Goal: Information Seeking & Learning: Learn about a topic

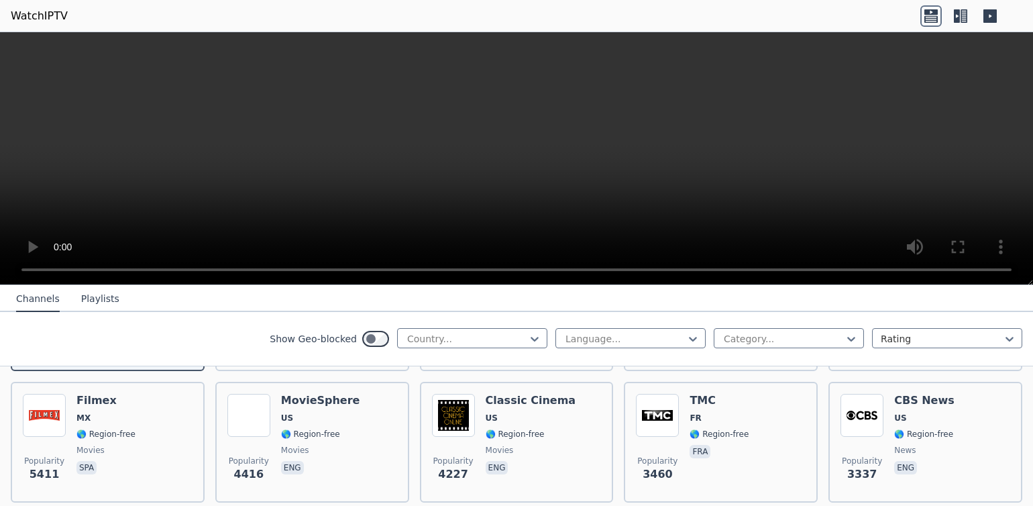
scroll to position [138, 0]
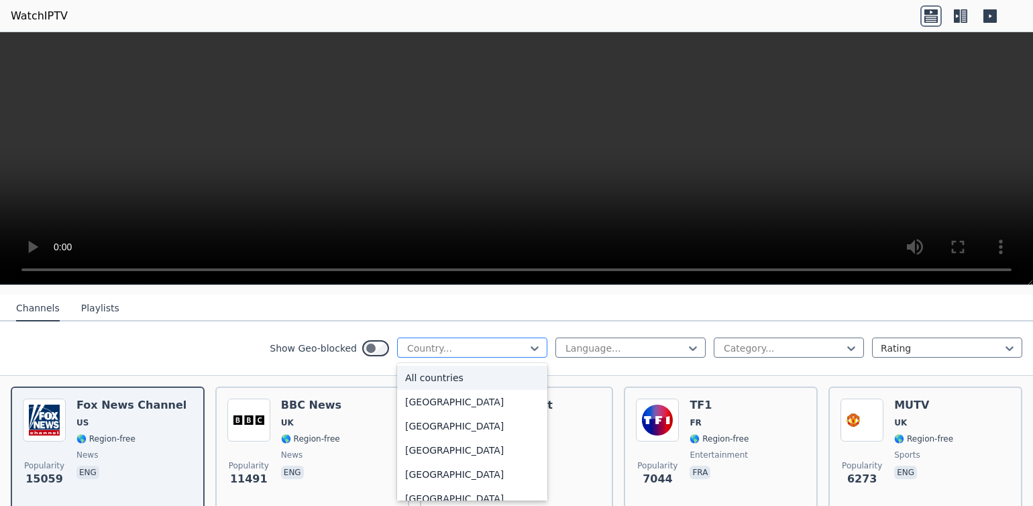
click at [426, 339] on div "Country..." at bounding box center [472, 347] width 150 height 20
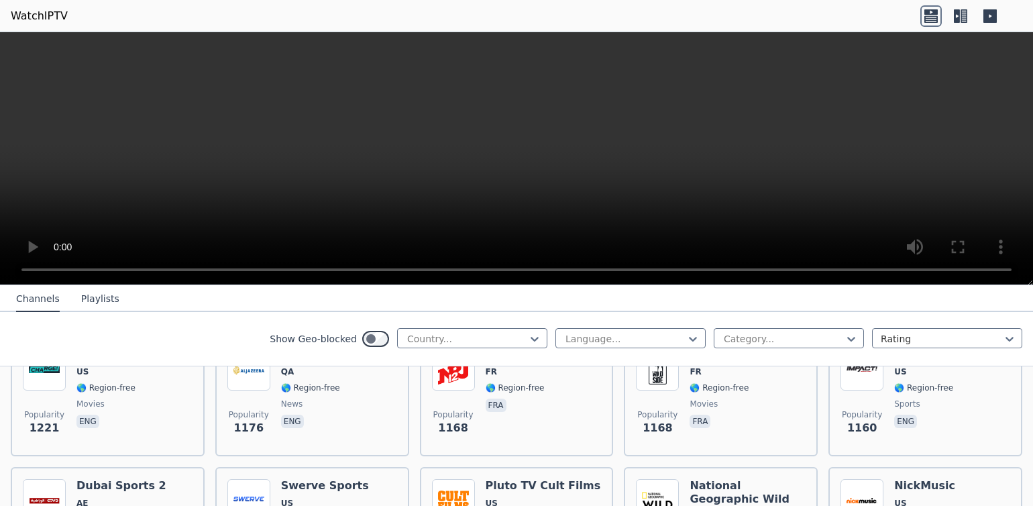
scroll to position [1994, 0]
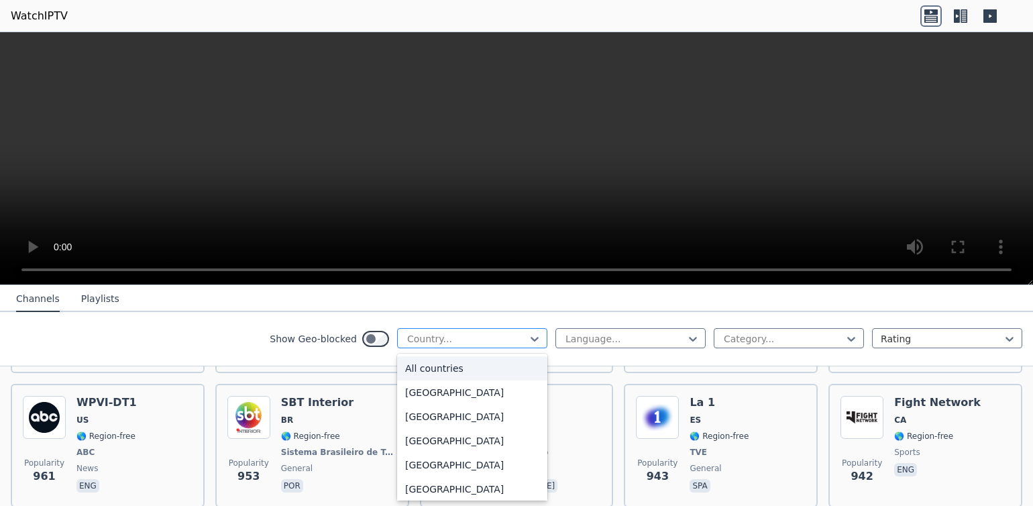
click at [495, 335] on div at bounding box center [467, 338] width 122 height 13
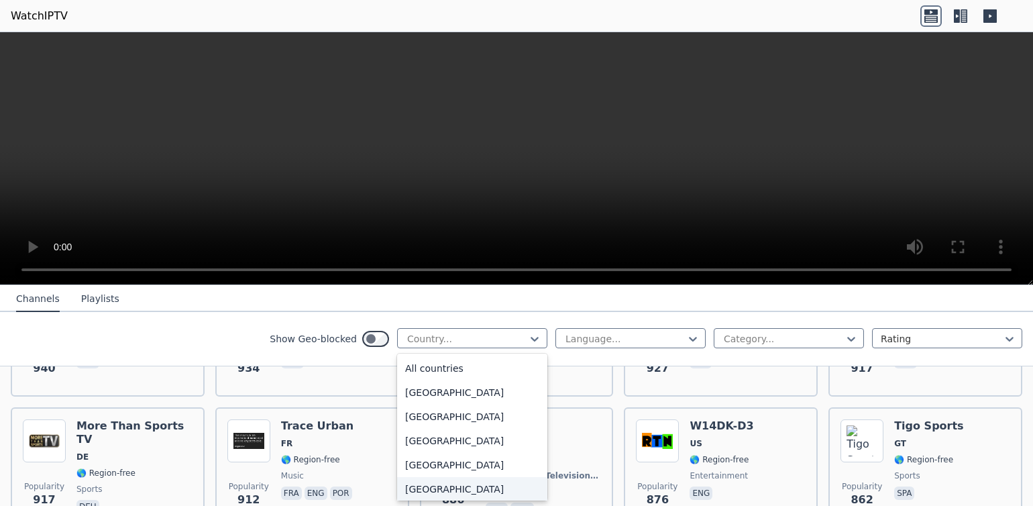
scroll to position [2290, 0]
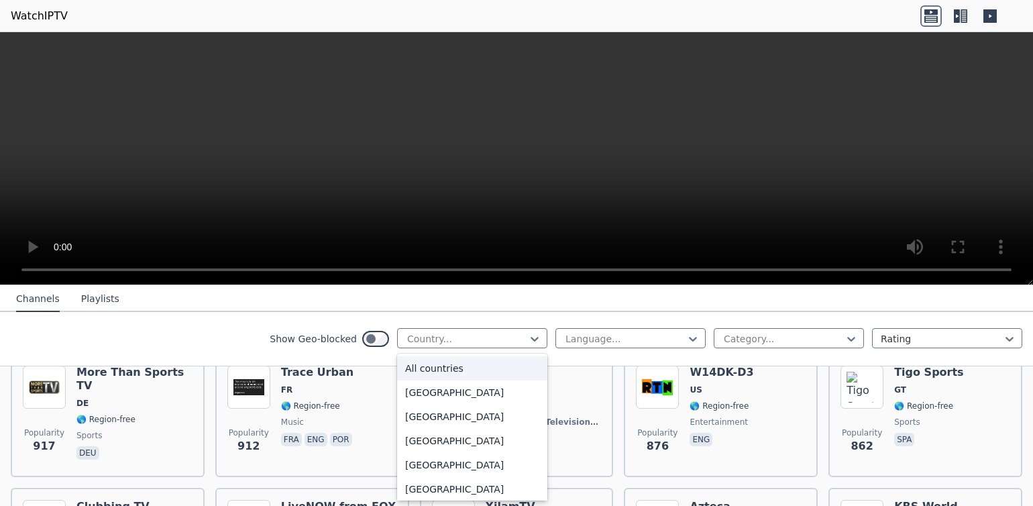
click at [433, 359] on div "All countries" at bounding box center [472, 368] width 150 height 24
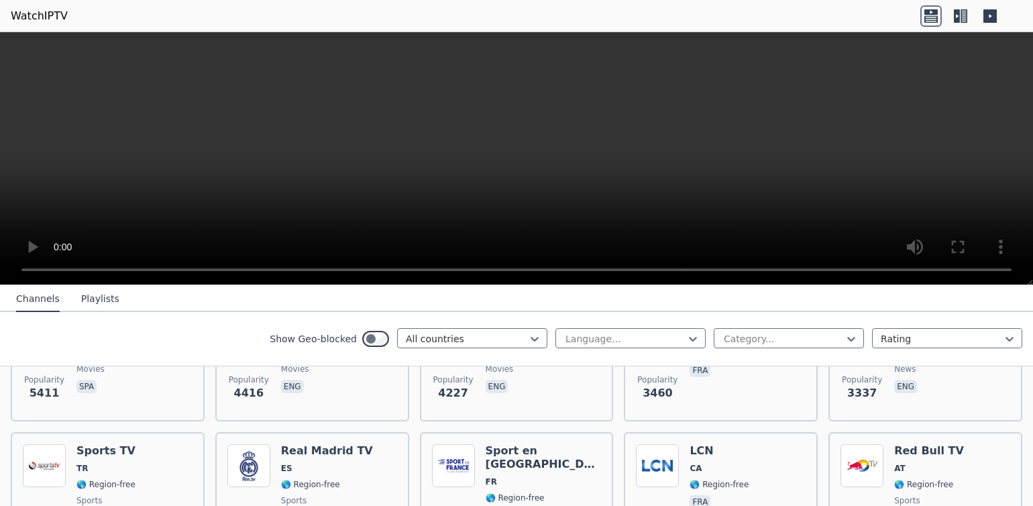
scroll to position [746, 0]
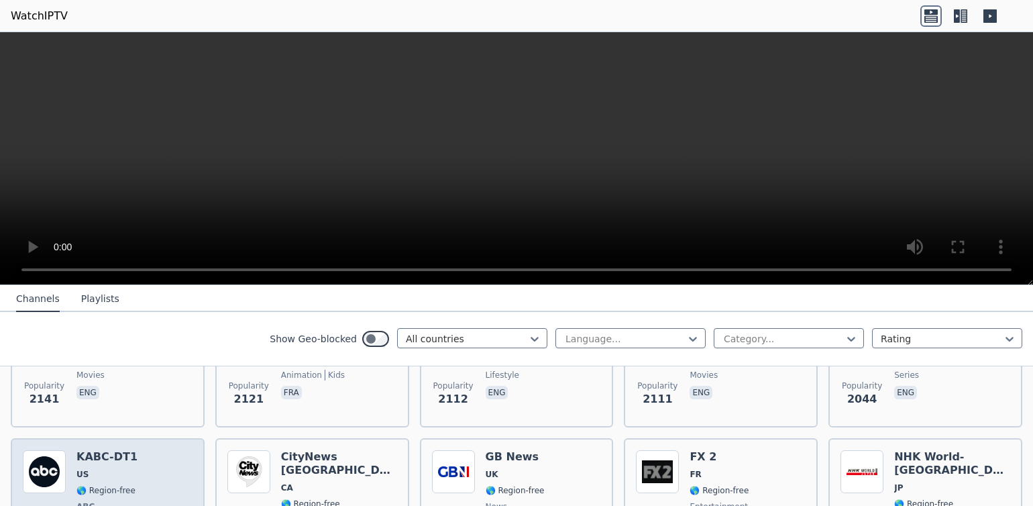
click at [40, 478] on img at bounding box center [44, 471] width 43 height 43
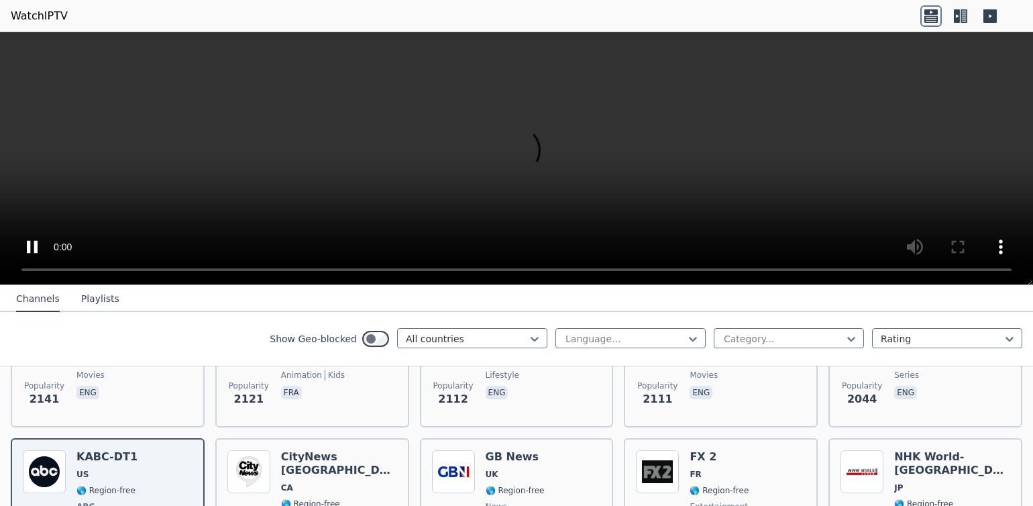
scroll to position [585, 0]
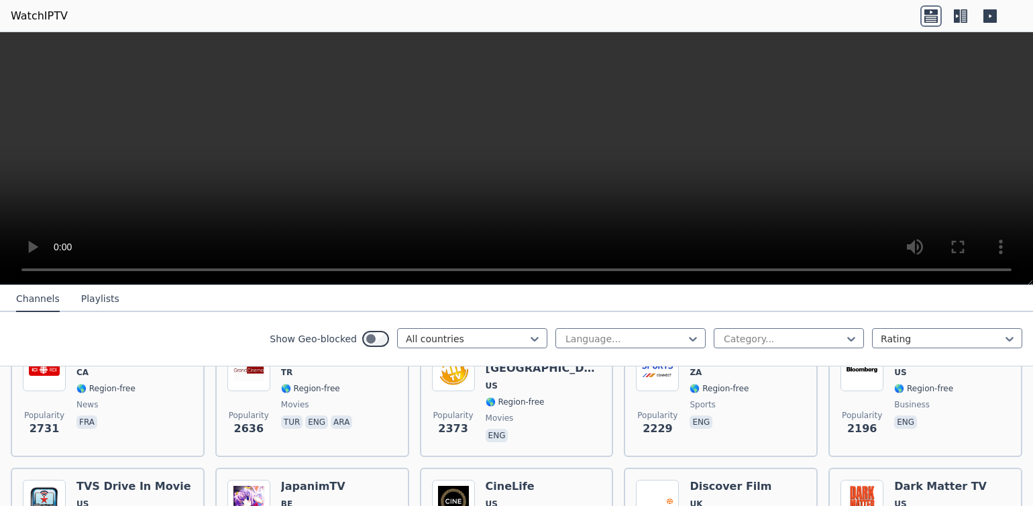
click at [926, 8] on icon at bounding box center [930, 15] width 21 height 21
click at [952, 14] on icon at bounding box center [960, 15] width 21 height 21
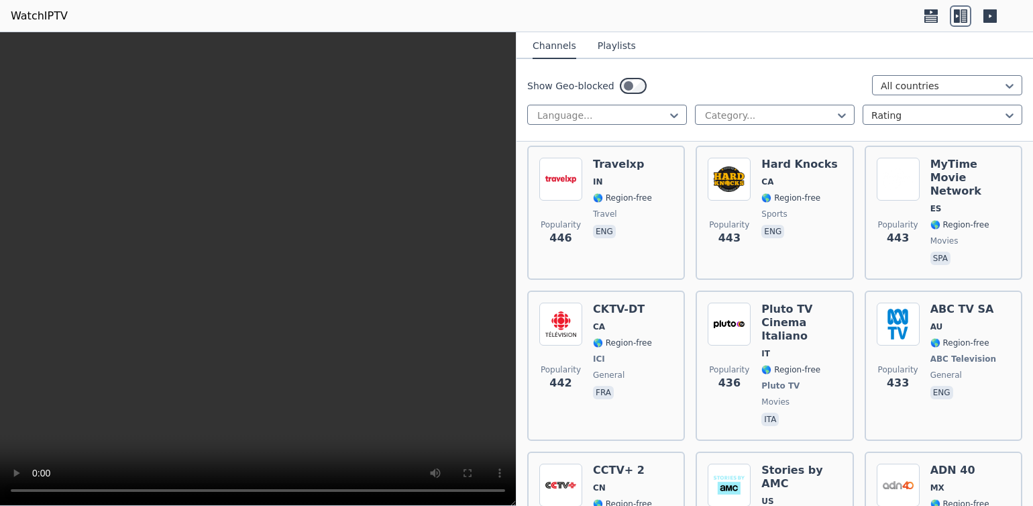
scroll to position [8668, 0]
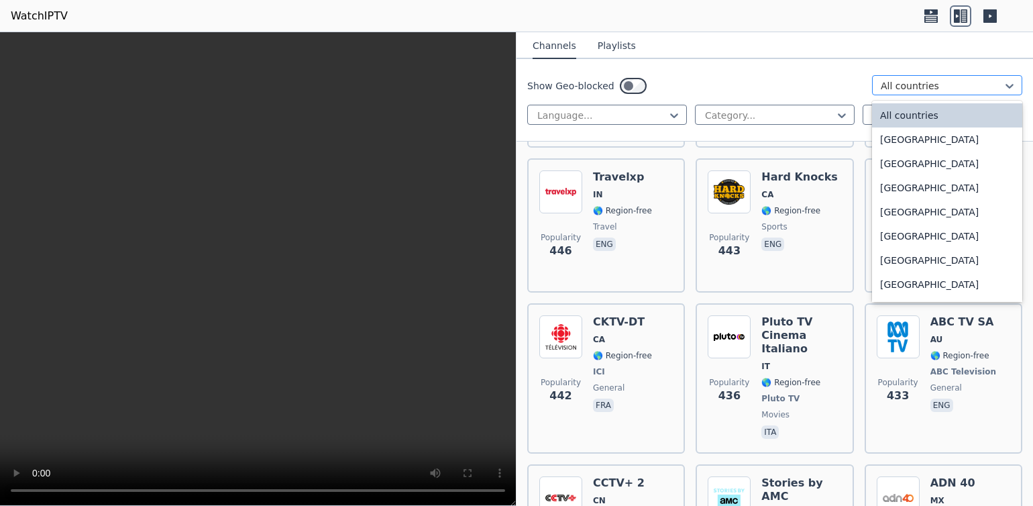
click at [999, 80] on div at bounding box center [942, 85] width 122 height 13
click at [1009, 114] on div "All countries" at bounding box center [947, 115] width 150 height 24
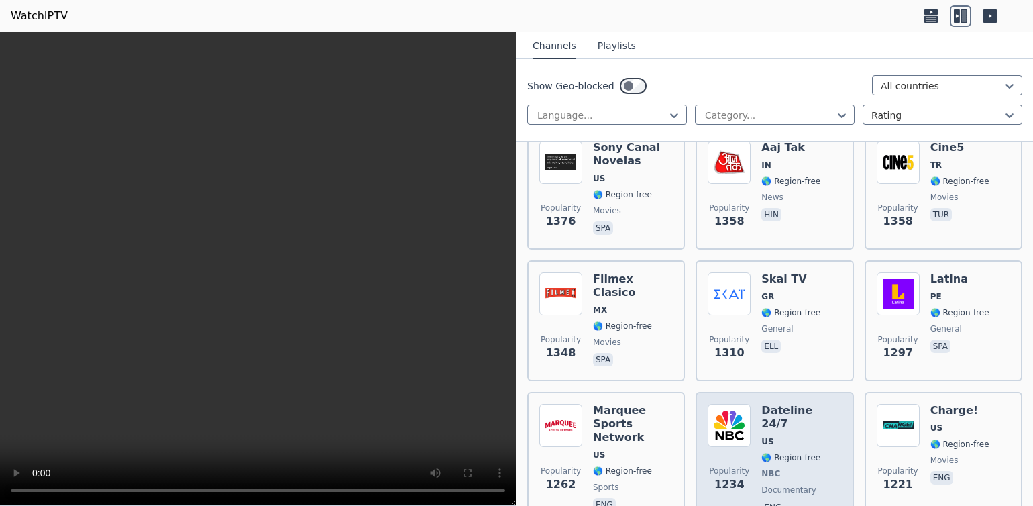
scroll to position [2209, 0]
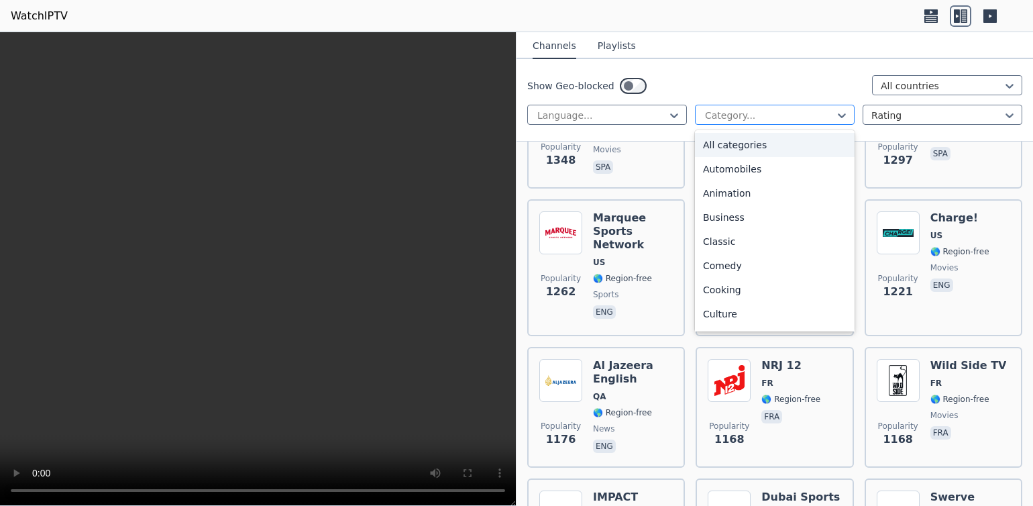
click at [833, 117] on div at bounding box center [769, 115] width 131 height 13
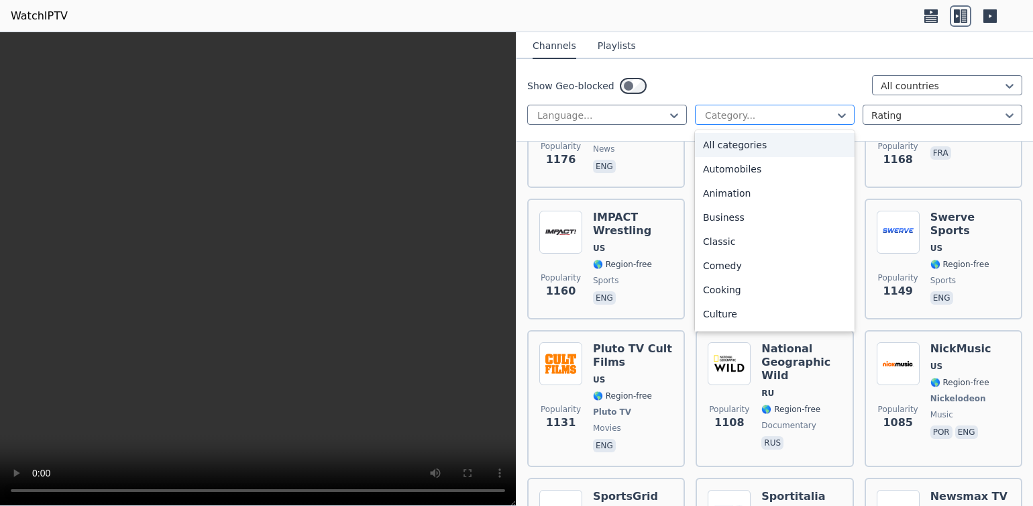
scroll to position [2578, 0]
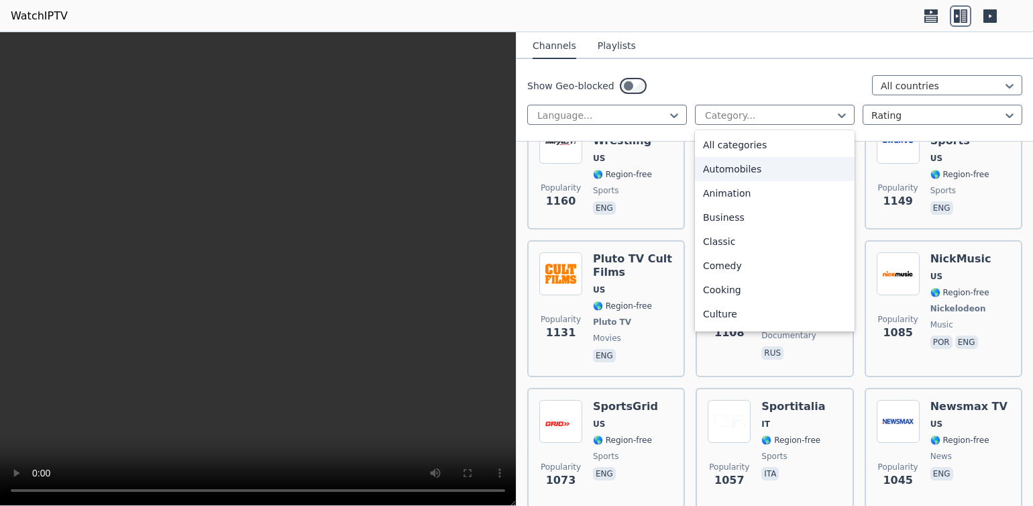
click at [847, 175] on div "Automobiles" at bounding box center [775, 169] width 160 height 24
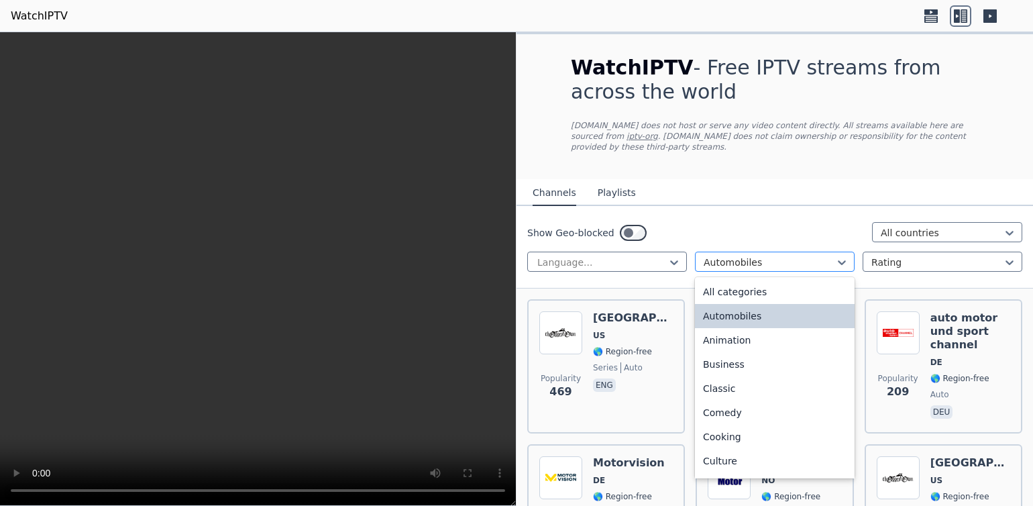
click at [828, 256] on div at bounding box center [769, 262] width 131 height 13
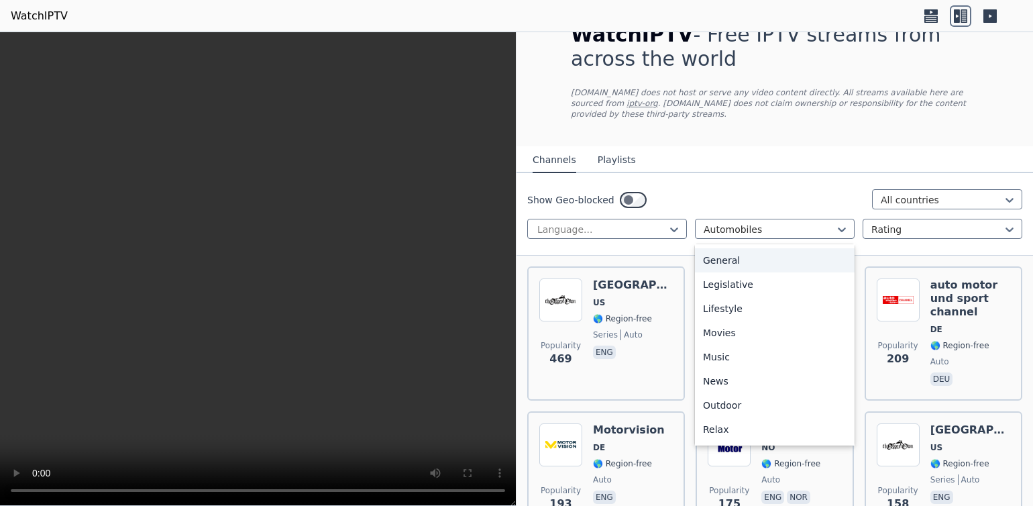
scroll to position [456, 0]
click at [732, 377] on div "Sports" at bounding box center [775, 382] width 160 height 24
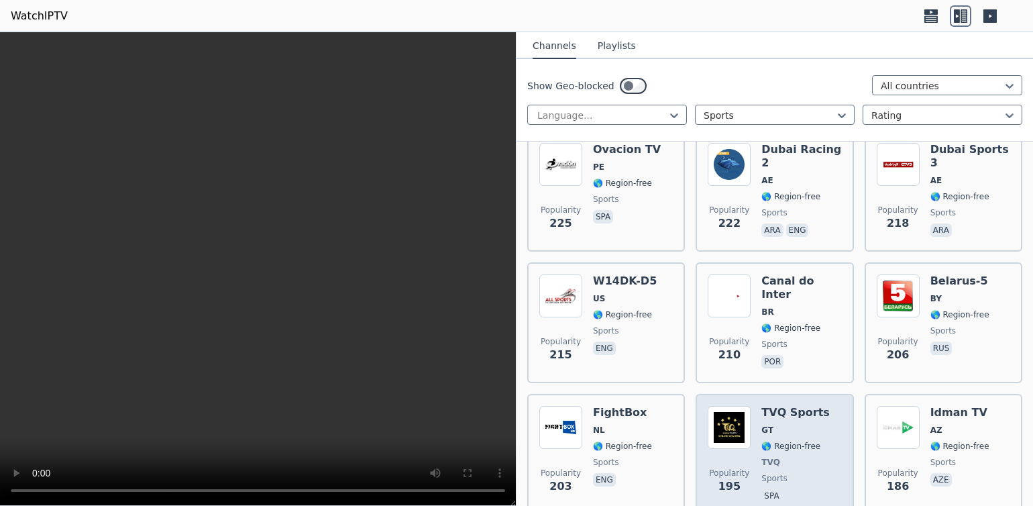
scroll to position [2869, 0]
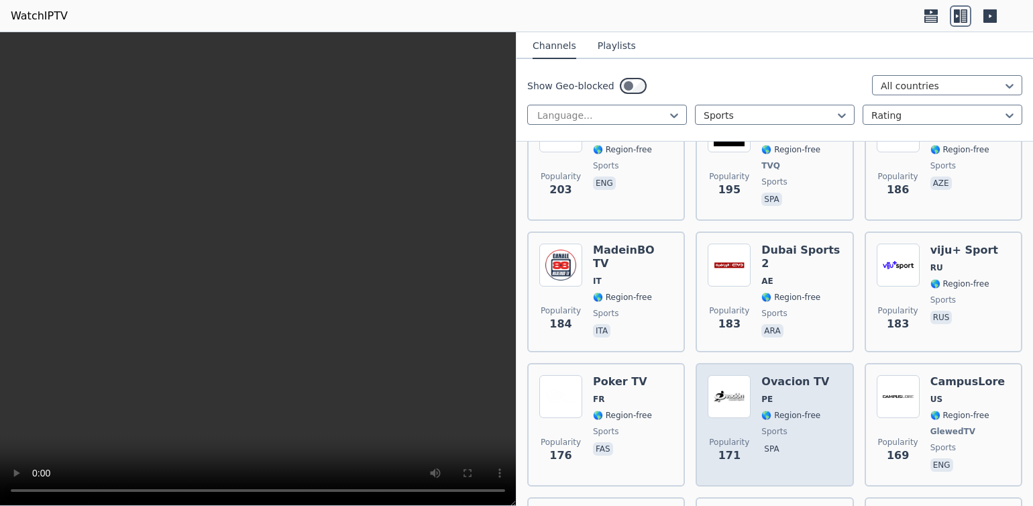
click at [761, 375] on div "Popularity 171 Ovacion TV PE 🌎 Region-free sports spa" at bounding box center [774, 424] width 133 height 99
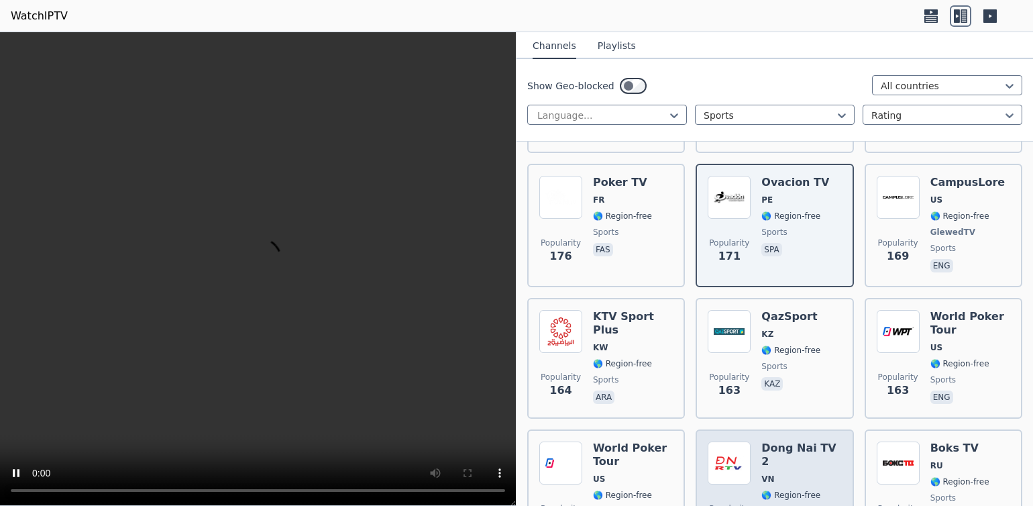
scroll to position [3346, 0]
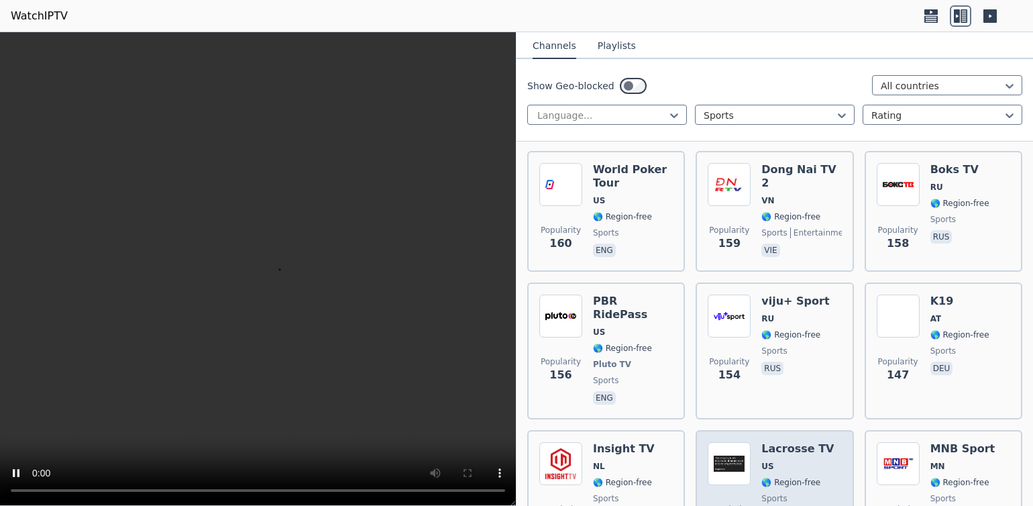
click at [821, 493] on span "sports" at bounding box center [797, 498] width 72 height 11
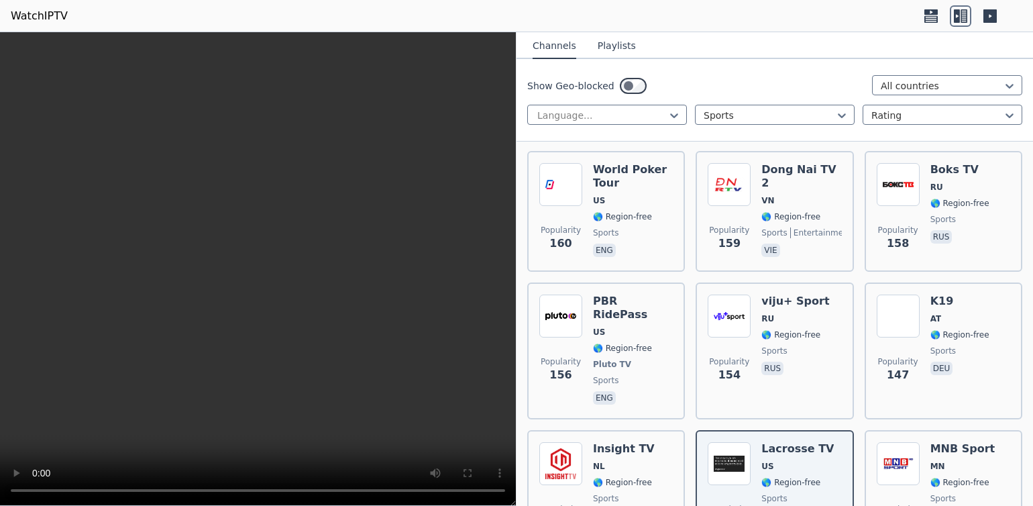
click at [981, 19] on icon at bounding box center [989, 15] width 21 height 21
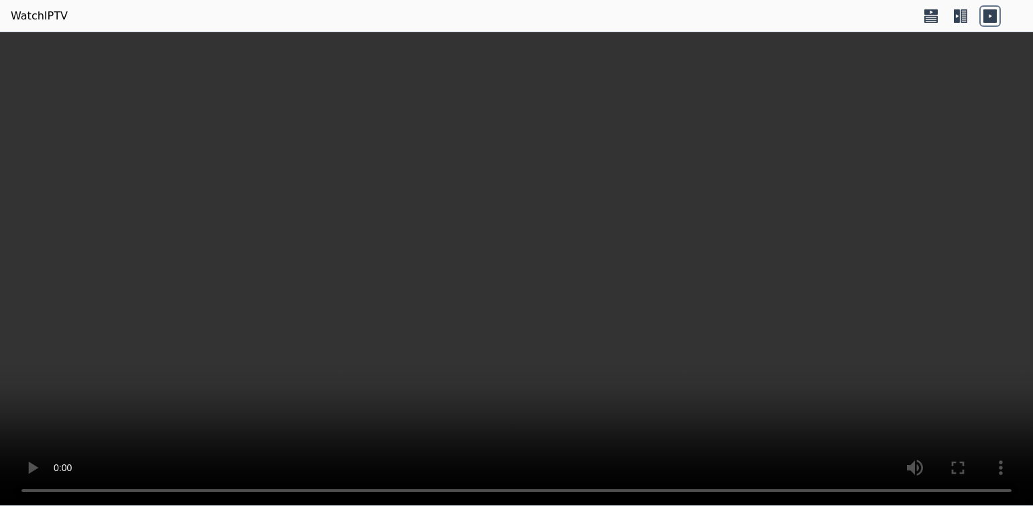
click at [981, 19] on icon at bounding box center [989, 15] width 21 height 21
